Goal: Information Seeking & Learning: Learn about a topic

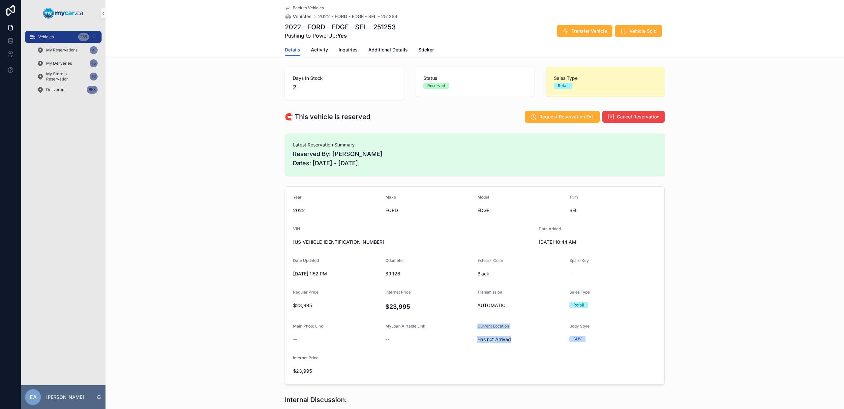
drag, startPoint x: 466, startPoint y: 339, endPoint x: 514, endPoint y: 340, distance: 48.1
click at [514, 340] on form "Year [DATE] Make FORD Model EDGE Trim SEL VIN [US_VEHICLE_IDENTIFICATION_NUMBER…" at bounding box center [474, 285] width 379 height 197
click at [60, 37] on div "Vehicles 365" at bounding box center [63, 37] width 69 height 11
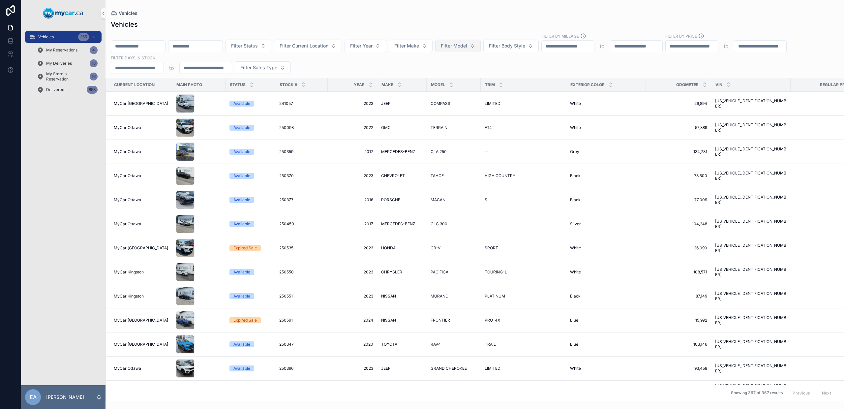
click at [467, 47] on span "Filter Model" at bounding box center [454, 46] width 26 height 7
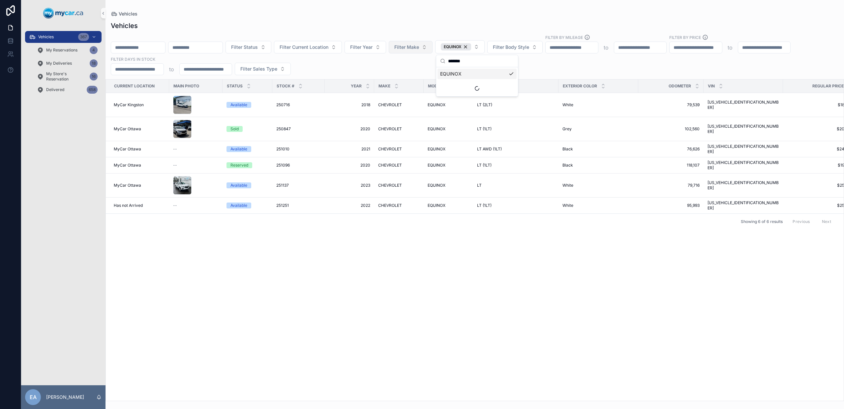
type input "*******"
click at [419, 47] on span "Filter Make" at bounding box center [406, 47] width 25 height 7
click at [305, 238] on div "Current Location Main Photo Status Stock # Year Make Model Trim Exterior Color …" at bounding box center [475, 239] width 738 height 321
click at [391, 163] on span "CHEVROLET" at bounding box center [390, 165] width 24 height 5
